Goal: Information Seeking & Learning: Learn about a topic

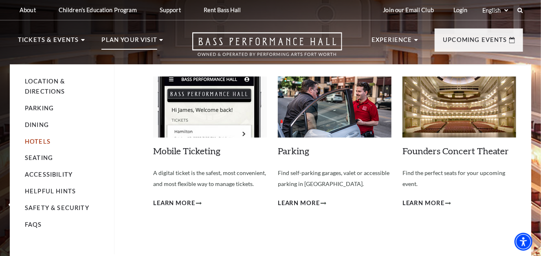
click at [33, 138] on link "Hotels" at bounding box center [38, 141] width 26 height 7
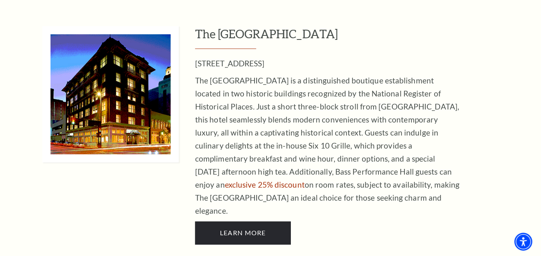
scroll to position [967, 0]
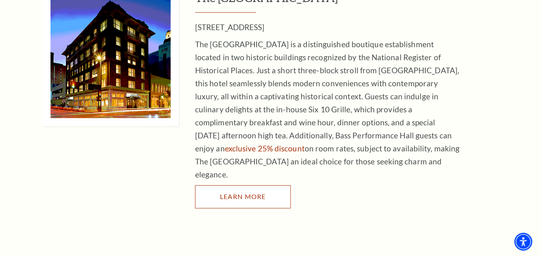
click at [238, 193] on span "LEARN MORE" at bounding box center [243, 197] width 46 height 8
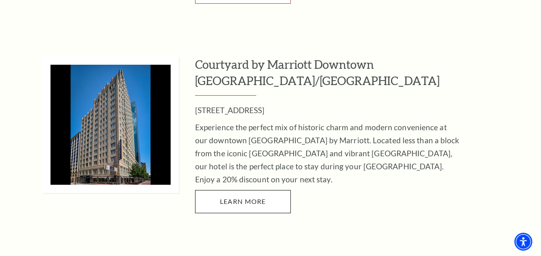
scroll to position [1217, 0]
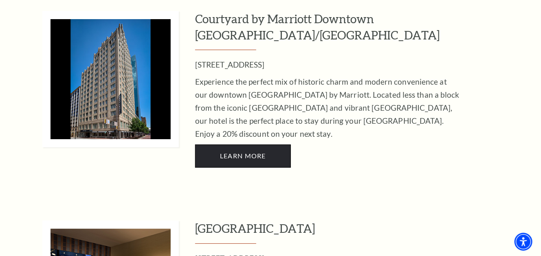
click at [255, 152] on span "LEARN MORE" at bounding box center [243, 156] width 46 height 8
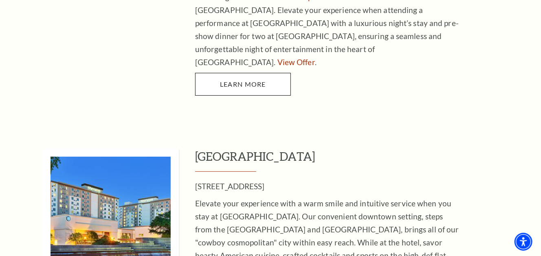
scroll to position [2570, 0]
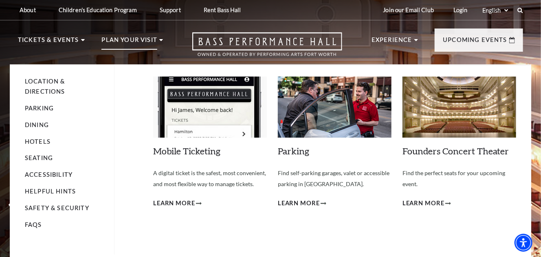
click at [130, 43] on p "Plan Your Visit" at bounding box center [129, 42] width 56 height 15
click at [42, 141] on link "Hotels" at bounding box center [38, 141] width 26 height 7
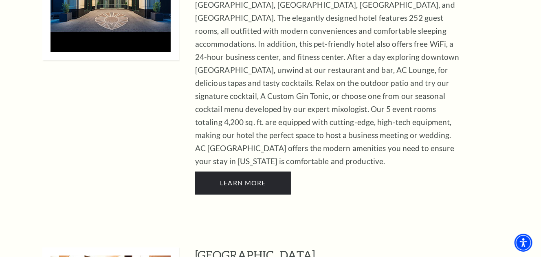
scroll to position [513, 0]
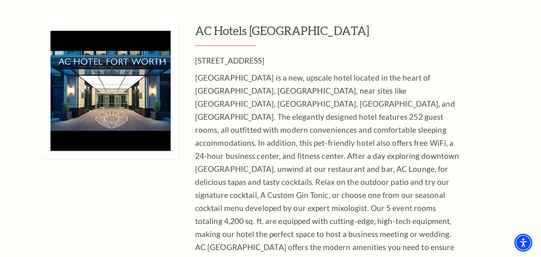
scroll to position [468, 0]
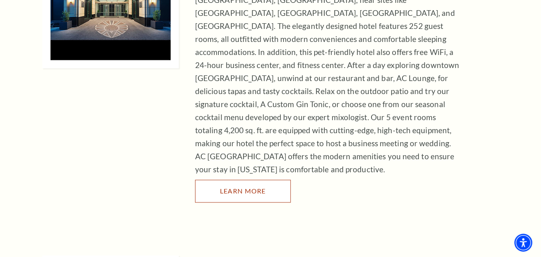
click at [244, 180] on link "LEARN MORE" at bounding box center [243, 191] width 96 height 23
